Goal: Use online tool/utility: Utilize a website feature to perform a specific function

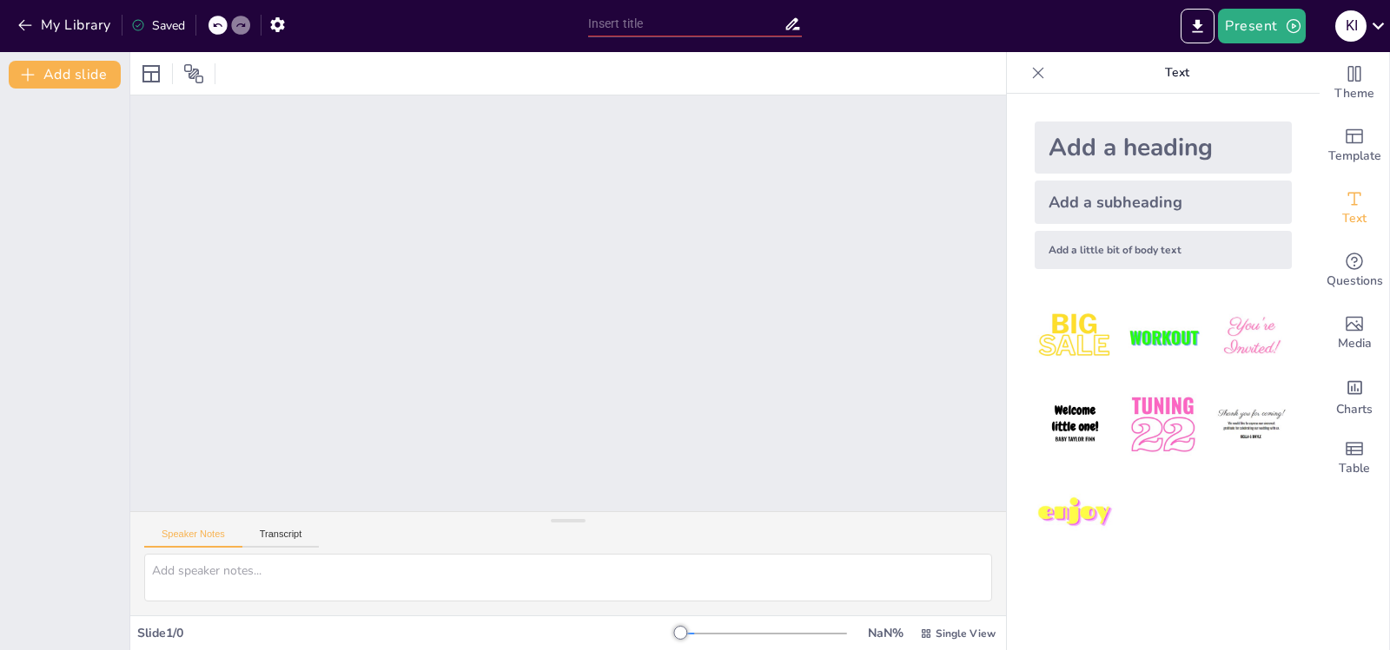
click at [331, 269] on div at bounding box center [567, 304] width 875 height 416
click at [275, 531] on button "Transcript" at bounding box center [280, 538] width 77 height 19
click at [922, 535] on button "Google US English (en-US)" at bounding box center [863, 537] width 174 height 28
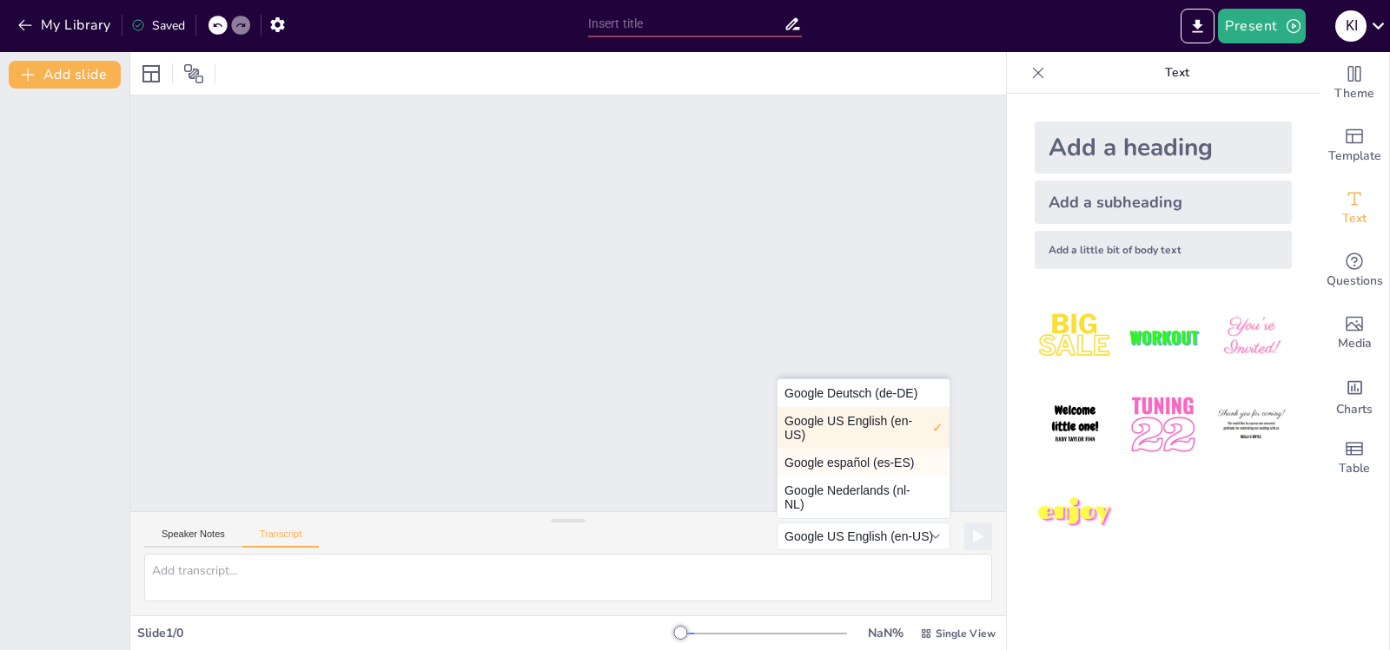
click at [872, 461] on button "Google español (es-ES)" at bounding box center [863, 463] width 172 height 28
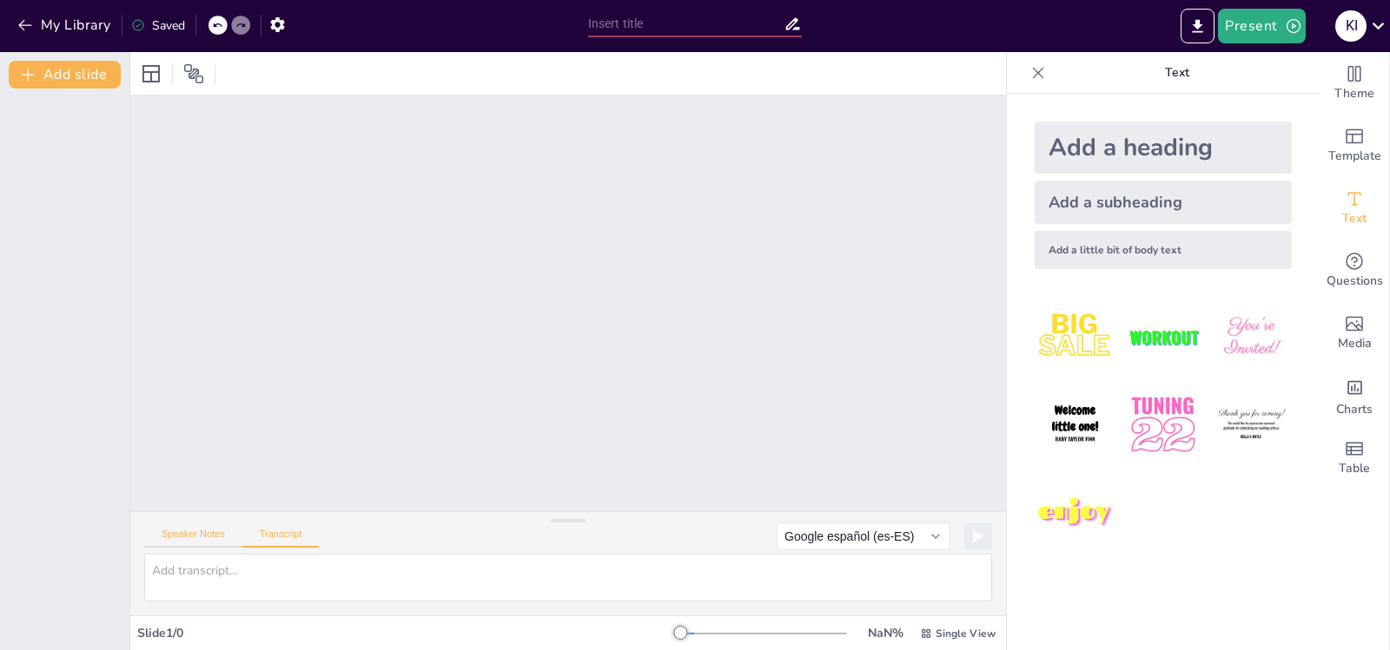
click at [188, 535] on button "Speaker Notes" at bounding box center [193, 538] width 98 height 19
click at [1218, 587] on div "Add a heading Add a subheading Add a little bit of body text" at bounding box center [1163, 372] width 313 height 557
click at [1376, 25] on icon at bounding box center [1377, 25] width 23 height 23
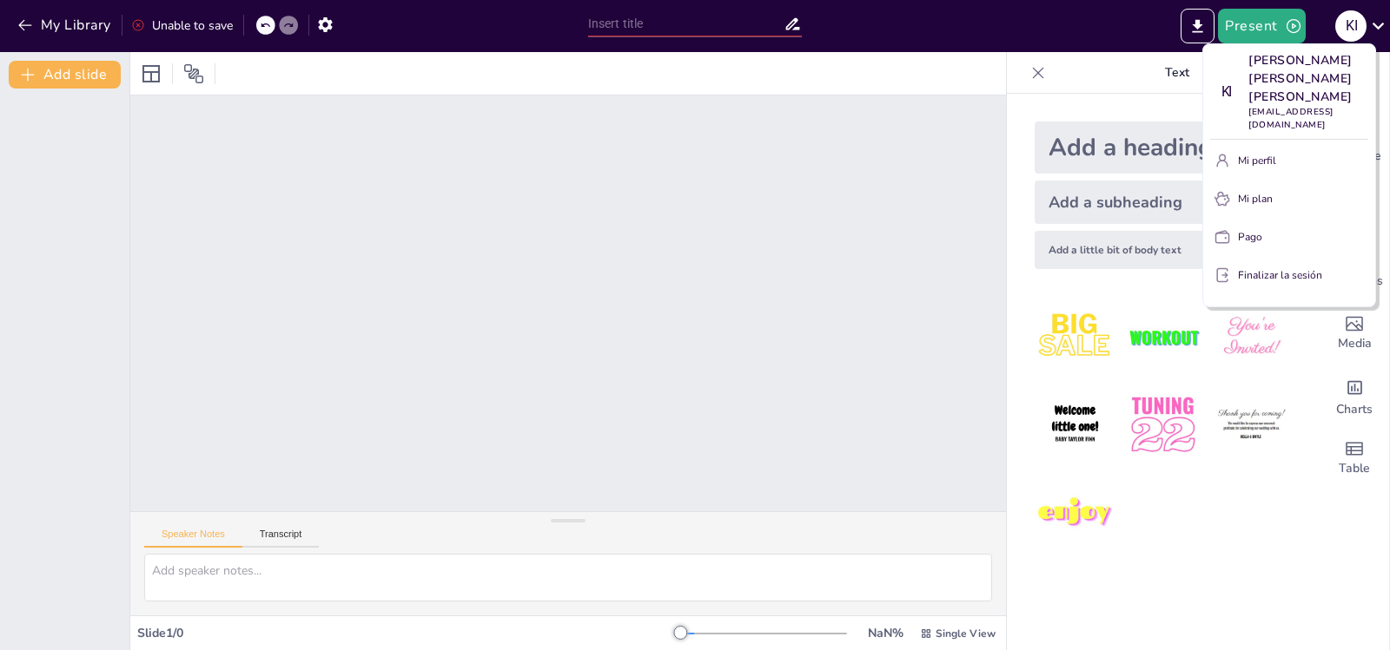
click at [1374, 23] on div at bounding box center [695, 325] width 1390 height 650
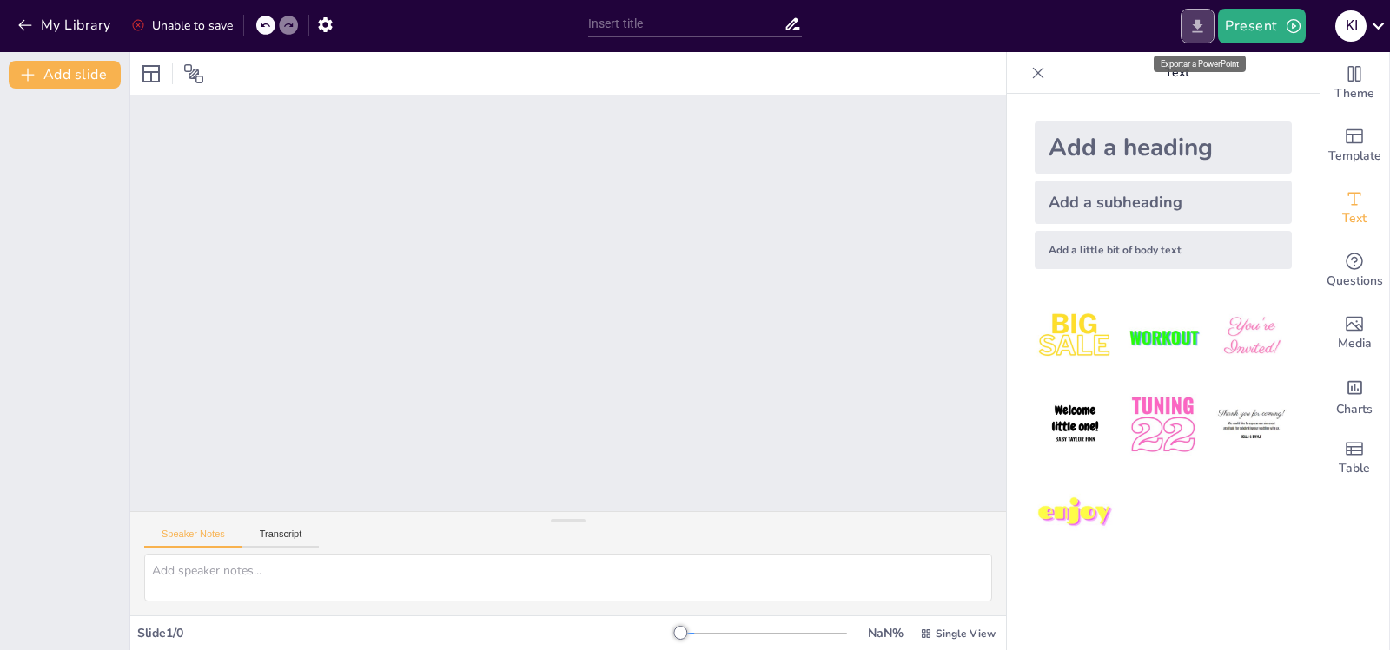
click at [1200, 25] on icon "Export to PowerPoint" at bounding box center [1197, 25] width 10 height 13
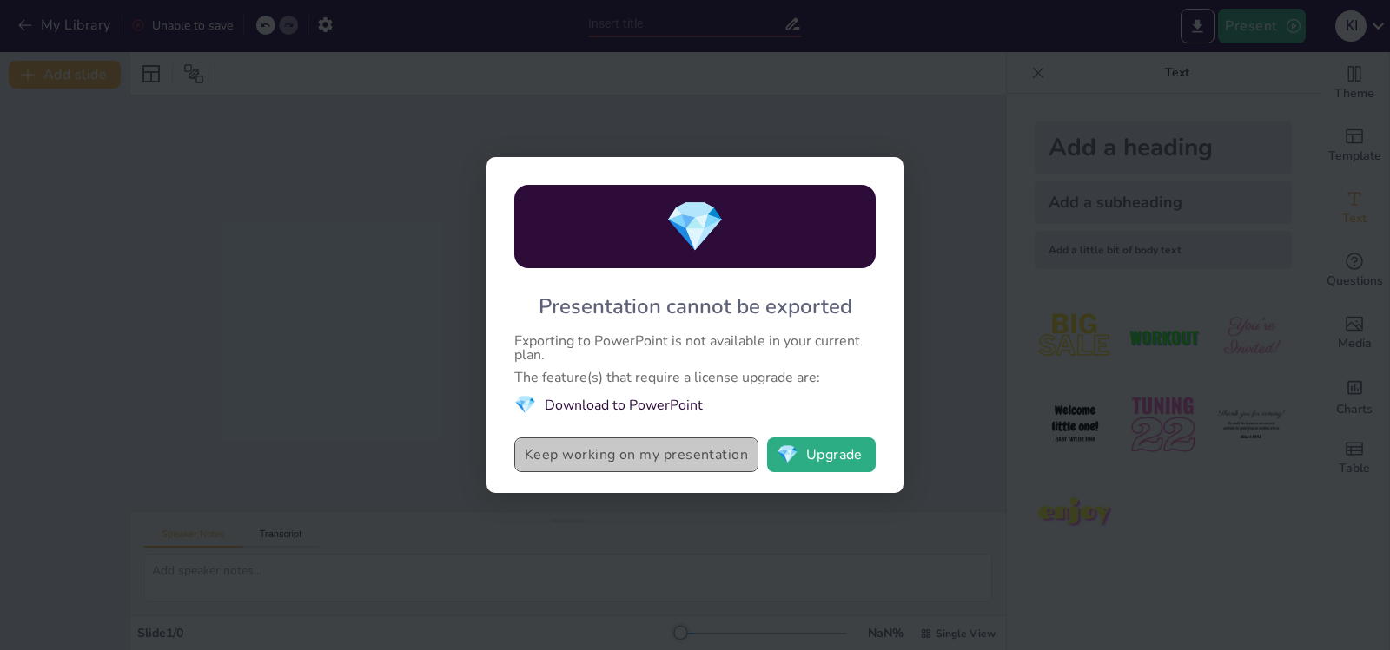
click at [683, 461] on button "Keep working on my presentation" at bounding box center [636, 455] width 244 height 35
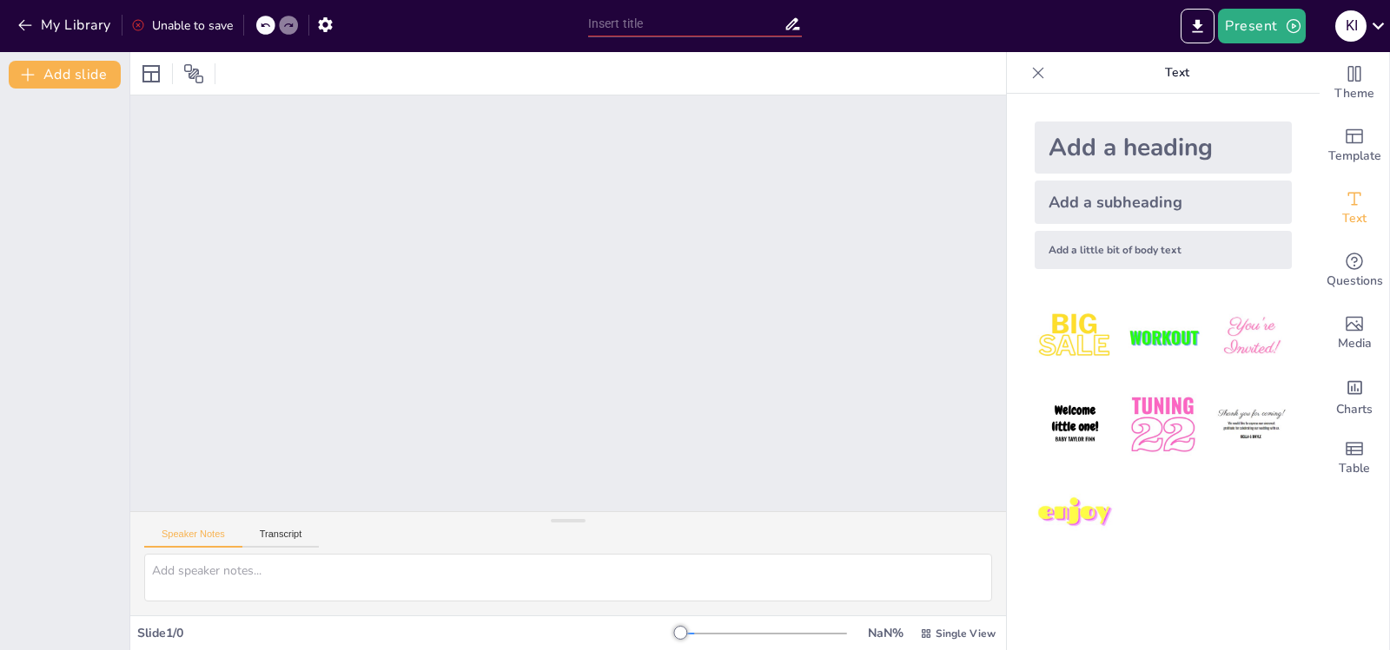
click at [934, 246] on div at bounding box center [567, 304] width 875 height 416
drag, startPoint x: 1224, startPoint y: 2, endPoint x: 977, endPoint y: 39, distance: 249.4
click at [977, 39] on div "Present K I" at bounding box center [1099, 26] width 579 height 35
click at [1065, 511] on img at bounding box center [1074, 513] width 81 height 81
click at [1056, 407] on img at bounding box center [1074, 425] width 81 height 81
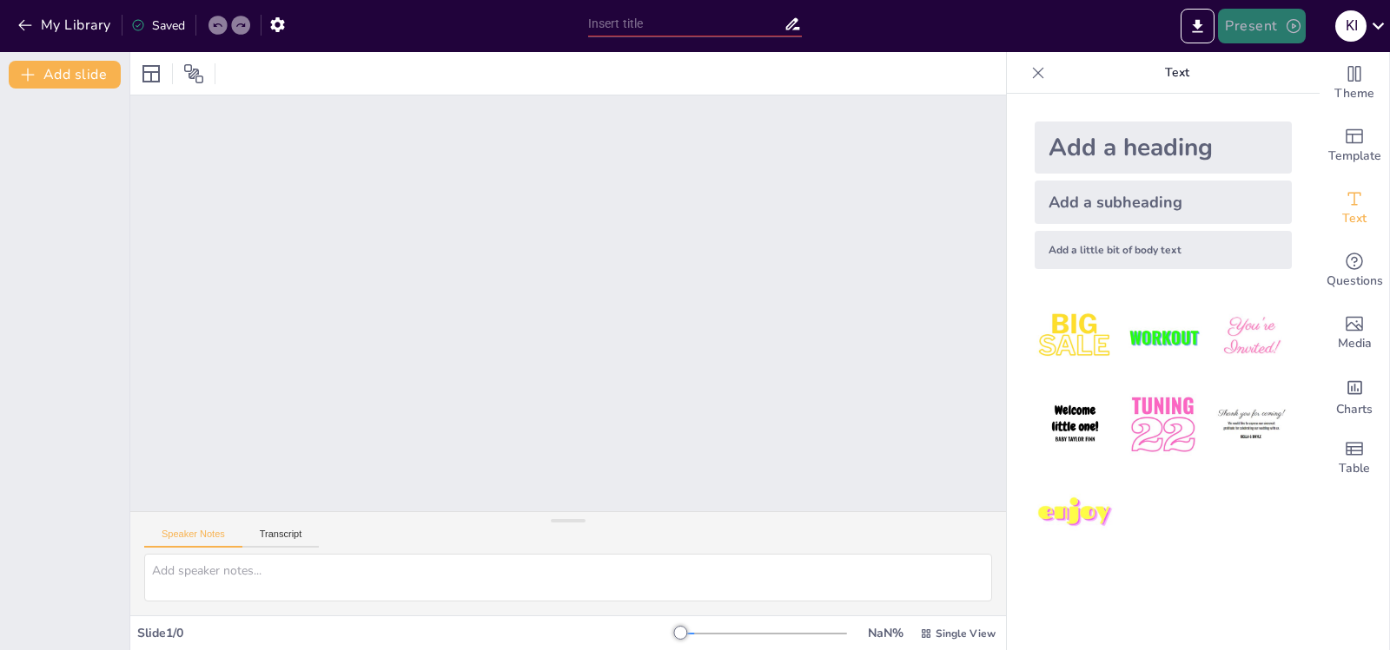
click at [1274, 34] on button "Present" at bounding box center [1261, 26] width 87 height 35
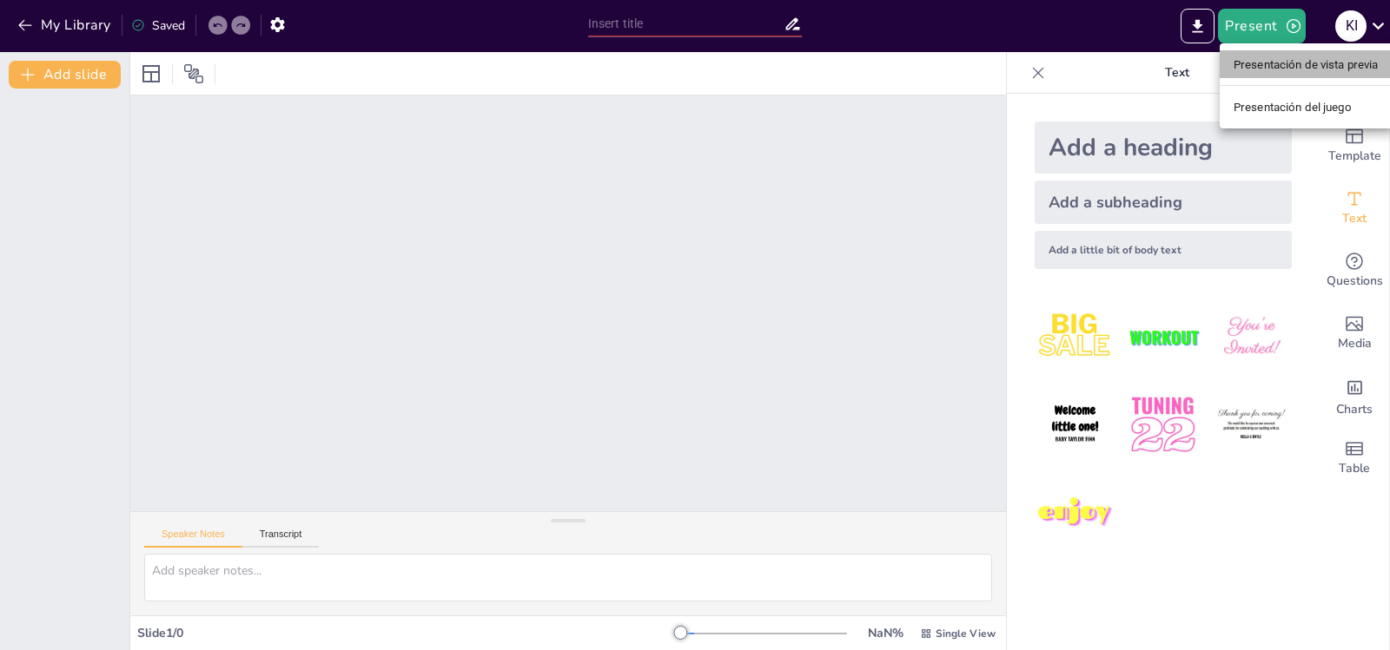
click at [1265, 65] on font "Presentación de vista previa" at bounding box center [1305, 64] width 145 height 13
